Goal: Task Accomplishment & Management: Use online tool/utility

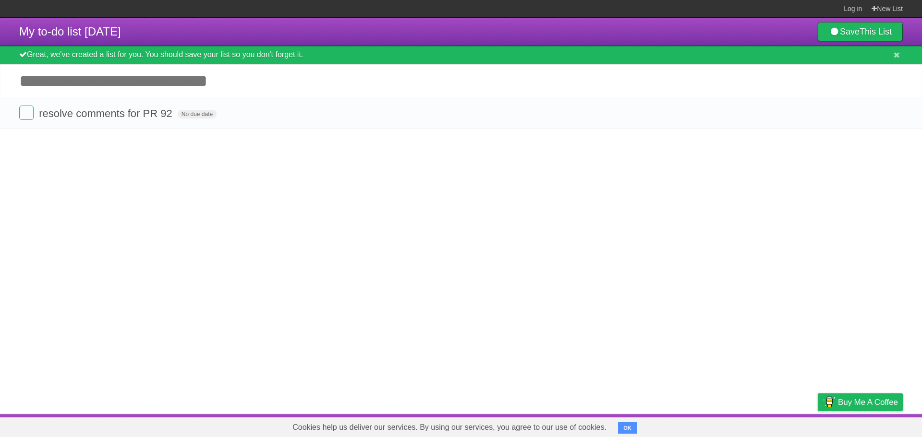
click at [337, 179] on article "My to-do list [DATE] Save This List Great, we've created a list for you. You sh…" at bounding box center [461, 216] width 922 height 397
click at [336, 179] on article "My to-do list [DATE] Save This List Great, we've created a list for you. You sh…" at bounding box center [461, 216] width 922 height 397
click at [850, 29] on link "Save This List" at bounding box center [860, 31] width 85 height 19
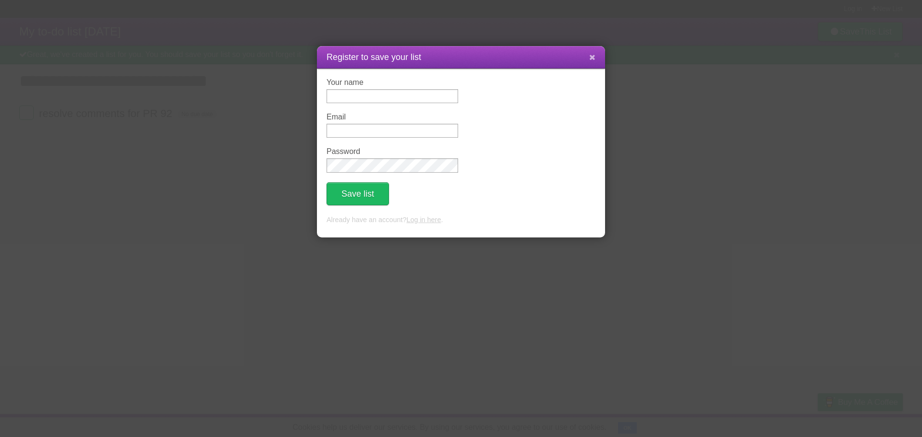
click at [592, 56] on icon at bounding box center [592, 57] width 6 height 8
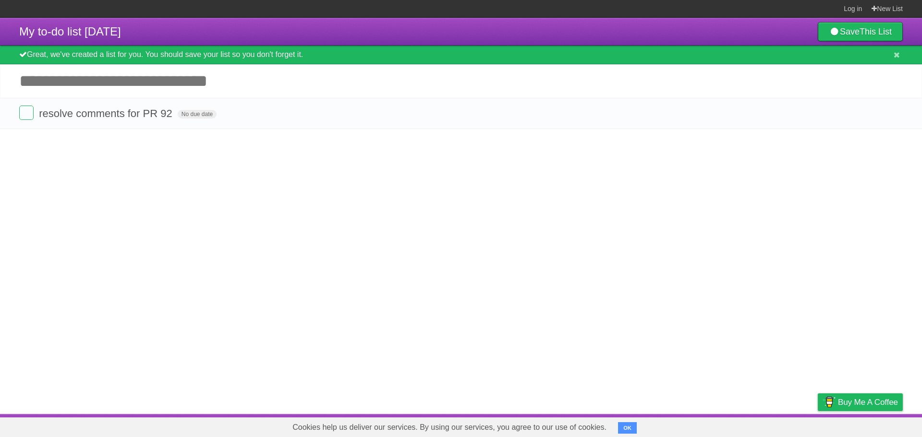
click at [630, 429] on button "OK" at bounding box center [627, 429] width 19 height 12
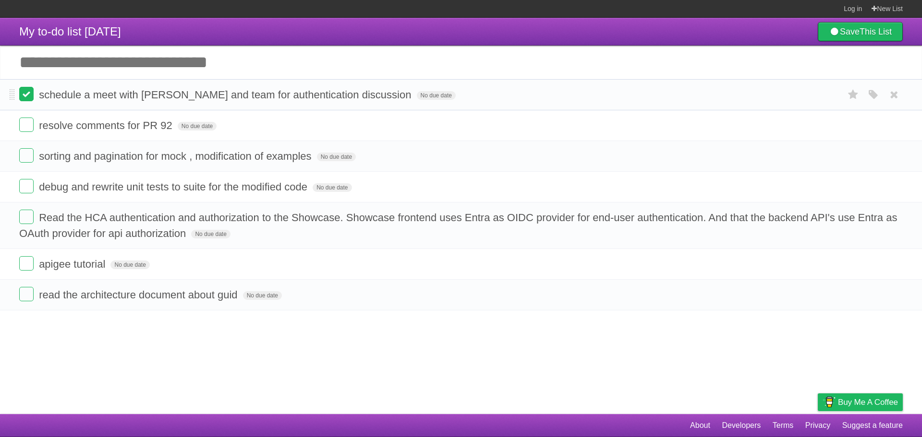
click at [27, 95] on label at bounding box center [26, 94] width 14 height 14
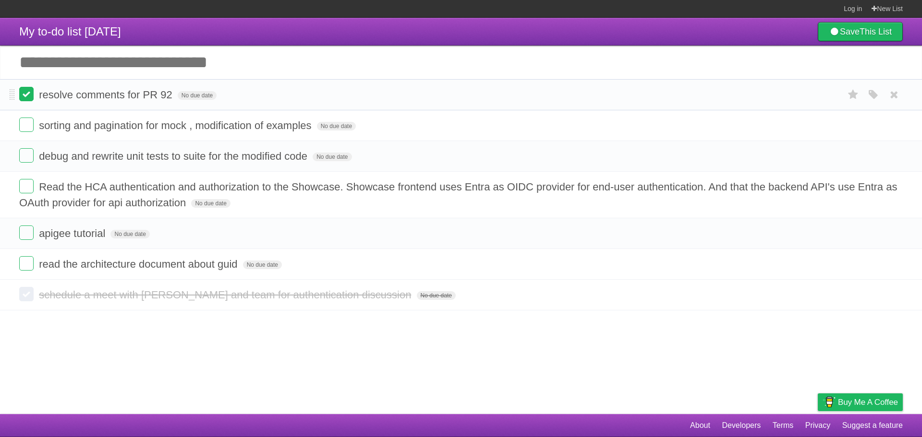
click at [31, 97] on label at bounding box center [26, 94] width 14 height 14
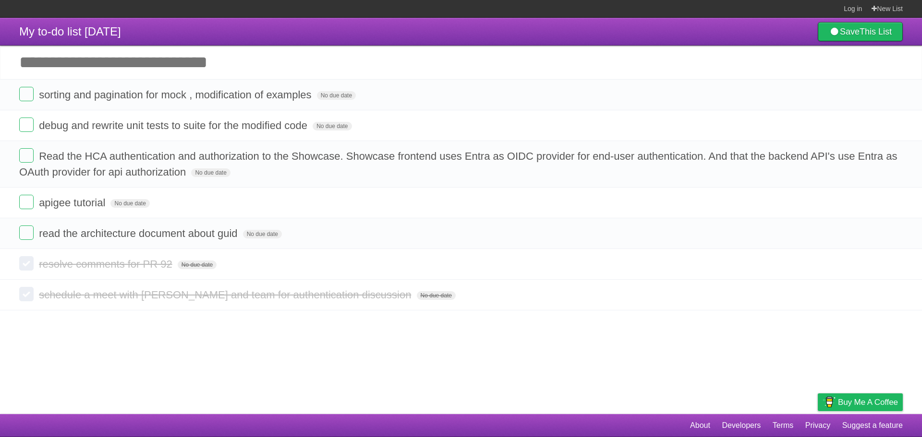
click at [388, 383] on article "My to-do list 09/29/2025 Save This List Add another task ********* sorting and …" at bounding box center [461, 216] width 922 height 397
